Goal: Communication & Community: Ask a question

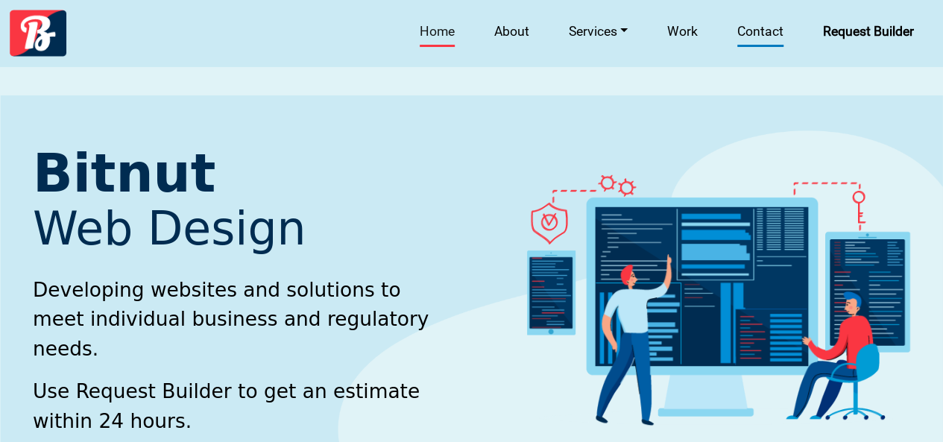
click at [769, 32] on link "Contact" at bounding box center [760, 32] width 60 height 26
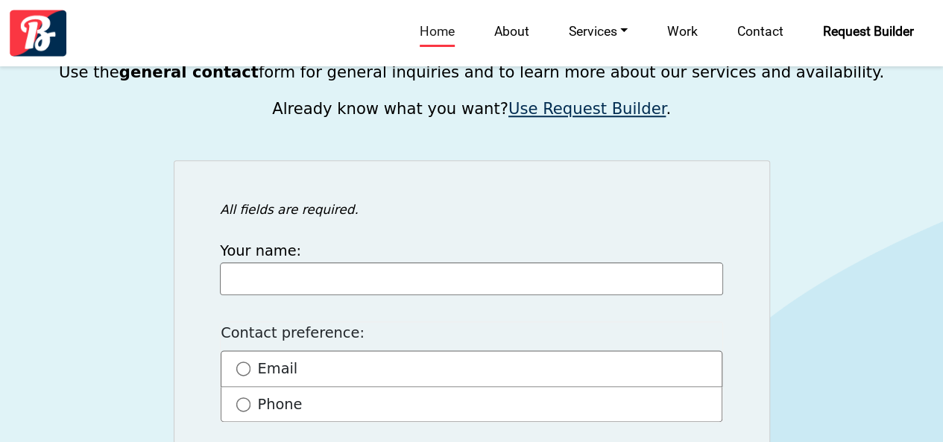
scroll to position [3565, 0]
click at [292, 262] on input "Your name:" at bounding box center [471, 278] width 503 height 33
type input "[PERSON_NAME]"
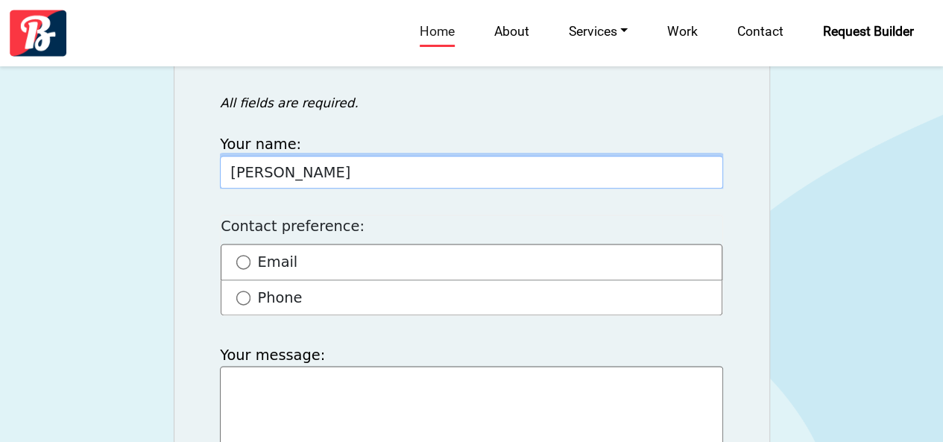
scroll to position [3672, 0]
click at [276, 243] on div "Email" at bounding box center [471, 261] width 501 height 37
radio input "true"
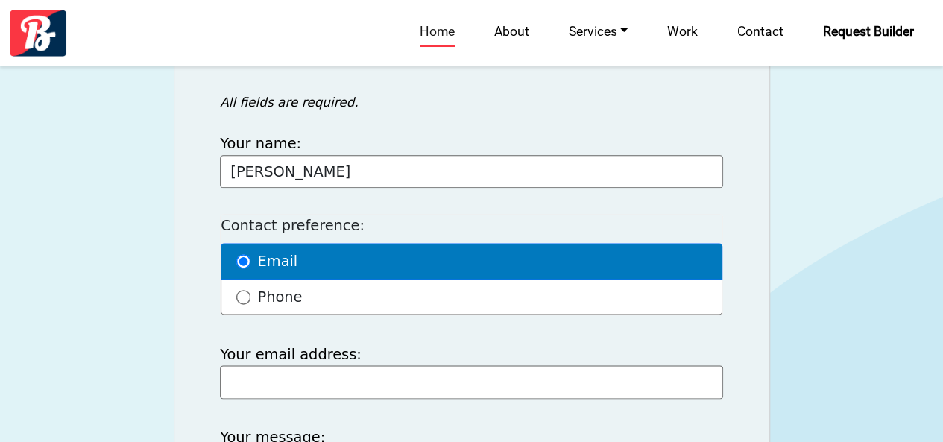
click at [303, 364] on fieldset "General contact All fields are required. Your name: [PERSON_NAME] Please enter …" at bounding box center [471, 402] width 503 height 619
drag, startPoint x: 311, startPoint y: 336, endPoint x: 320, endPoint y: 349, distance: 15.7
click at [311, 365] on input "Your email address:" at bounding box center [471, 381] width 503 height 33
type input "[EMAIL_ADDRESS][DOMAIN_NAME]"
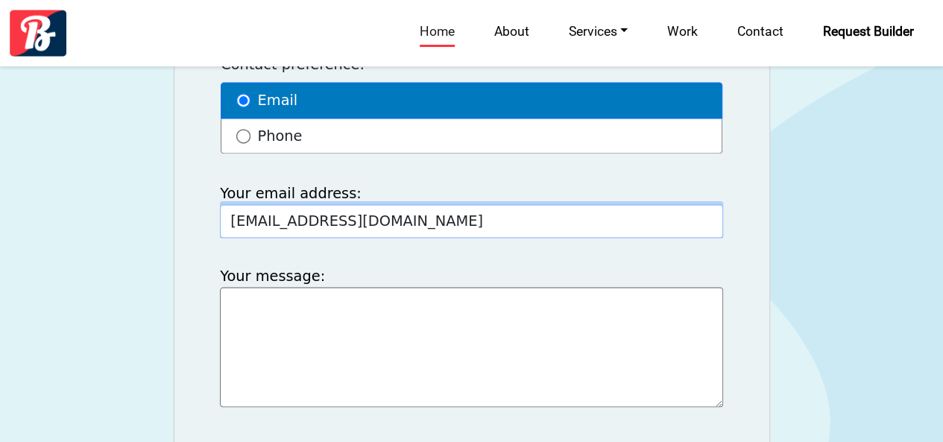
scroll to position [3834, 0]
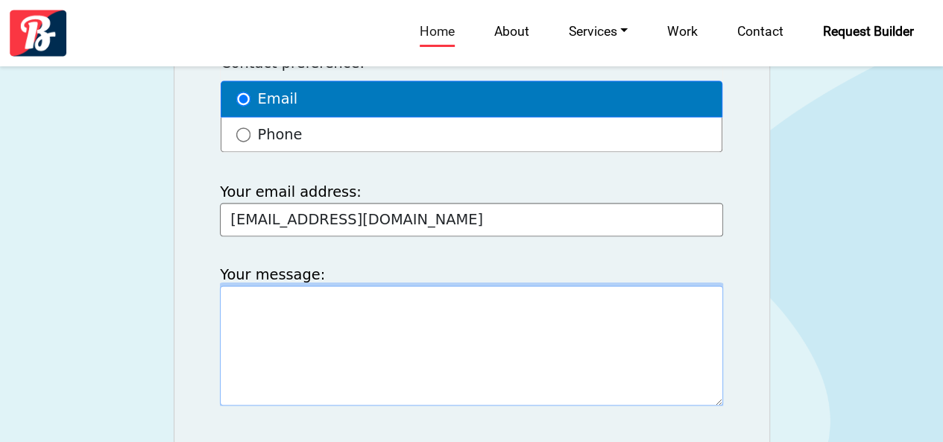
click at [308, 302] on textarea "Your message:" at bounding box center [471, 344] width 503 height 119
paste textarea "I own my own digital marketing firm - [DOMAIN_NAME] We do some kickass work, ch…"
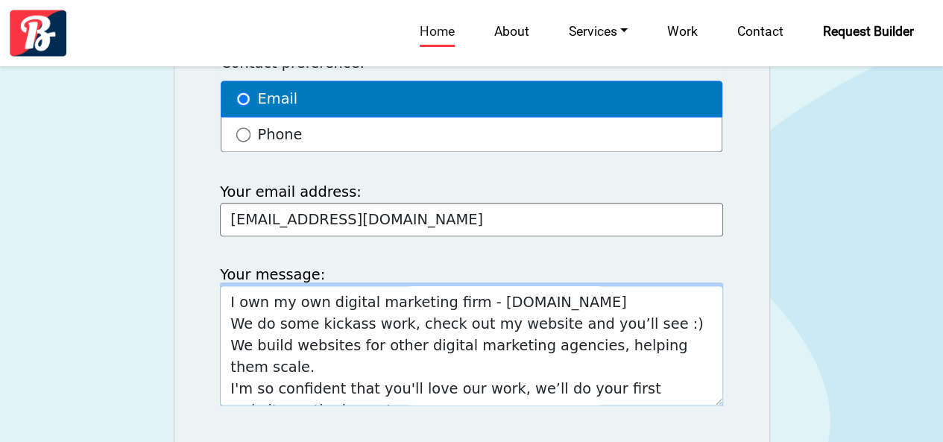
scroll to position [79, 0]
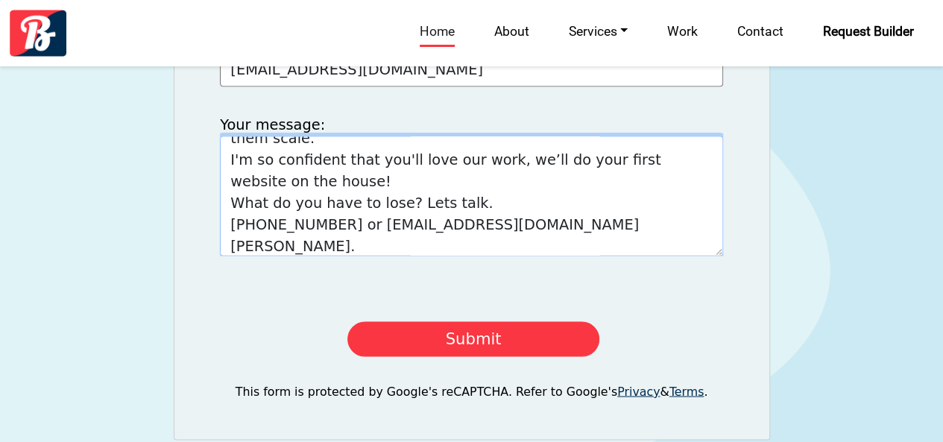
type textarea "I own my own digital marketing firm - [DOMAIN_NAME] We do some kickass work, ch…"
click at [460, 321] on button "Submit" at bounding box center [472, 338] width 251 height 35
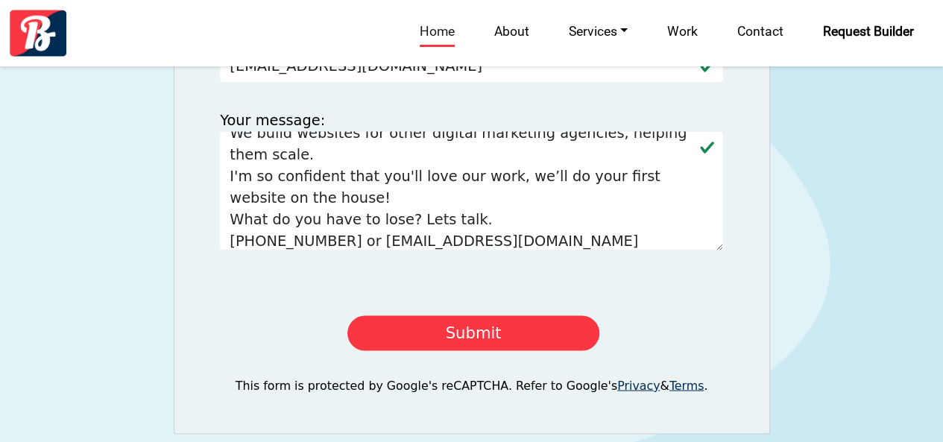
scroll to position [3982, 0]
